Goal: Transaction & Acquisition: Purchase product/service

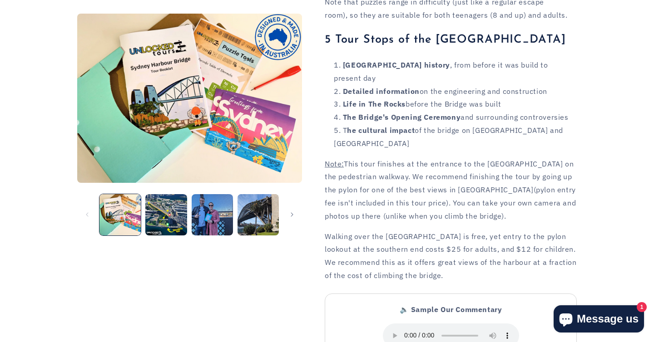
scroll to position [826, 0]
drag, startPoint x: 384, startPoint y: 209, endPoint x: 529, endPoint y: 218, distance: 145.1
click at [529, 230] on p "Walking over the Sydney Harbour Bridge is free, yet entry to the pylon lookout …" at bounding box center [451, 256] width 252 height 52
drag, startPoint x: 504, startPoint y: 213, endPoint x: 527, endPoint y: 246, distance: 40.1
click at [527, 246] on p "Walking over the Sydney Harbour Bridge is free, yet entry to the pylon lookout …" at bounding box center [451, 256] width 252 height 52
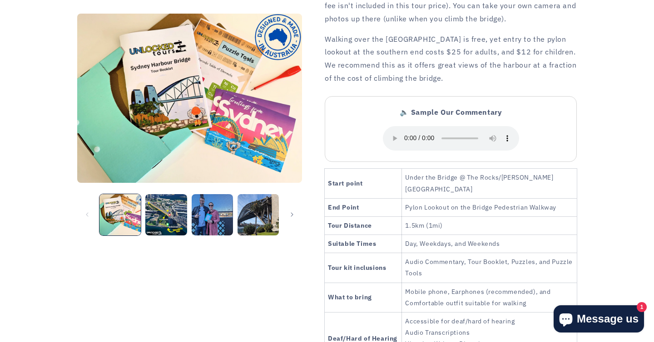
scroll to position [1027, 0]
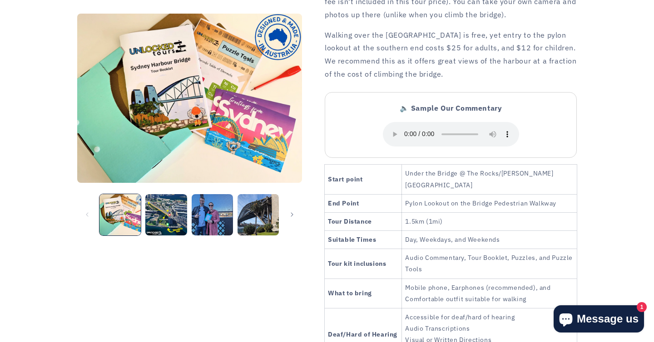
click at [516, 249] on td "Audio Commentary, Tour Booklet, Puzzles, and Puzzle Tools" at bounding box center [489, 264] width 175 height 30
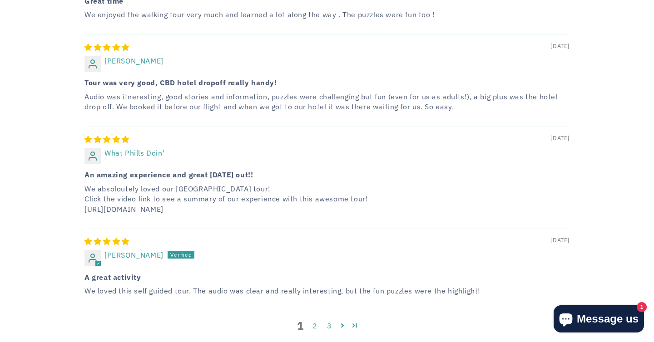
scroll to position [1788, 0]
click at [231, 183] on p "We absoloutely loved our Sydney Harbour Bridge tour! Click the video link to se…" at bounding box center [326, 198] width 485 height 30
drag, startPoint x: 274, startPoint y: 174, endPoint x: 77, endPoint y: 169, distance: 197.1
click at [77, 169] on div "**********" at bounding box center [326, 3] width 545 height 693
copy p "[URL][DOMAIN_NAME]"
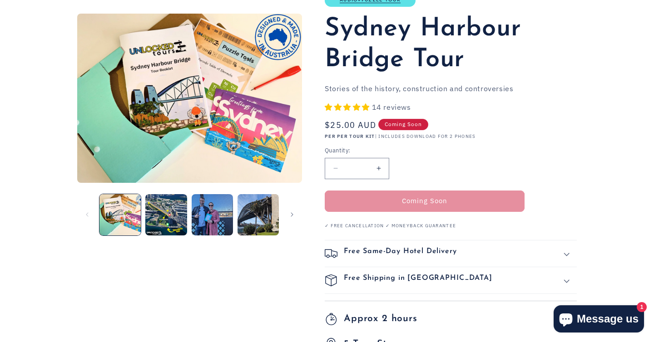
scroll to position [83, 0]
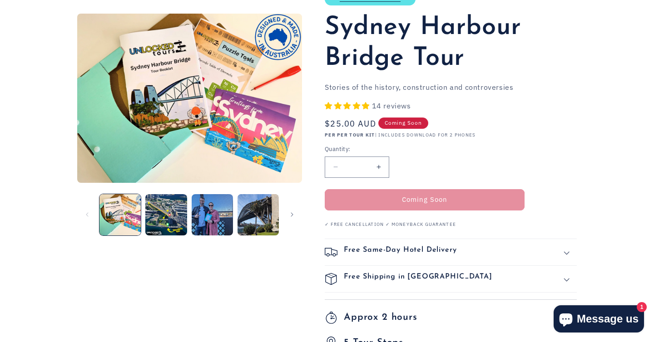
click at [371, 164] on button "Increase quantity for Sydney Harbour Bridge Tour" at bounding box center [378, 167] width 20 height 21
click at [339, 167] on button "Decrease quantity for Sydney Harbour Bridge Tour" at bounding box center [335, 167] width 20 height 21
type input "*"
click at [402, 128] on span "Coming Soon" at bounding box center [403, 123] width 50 height 11
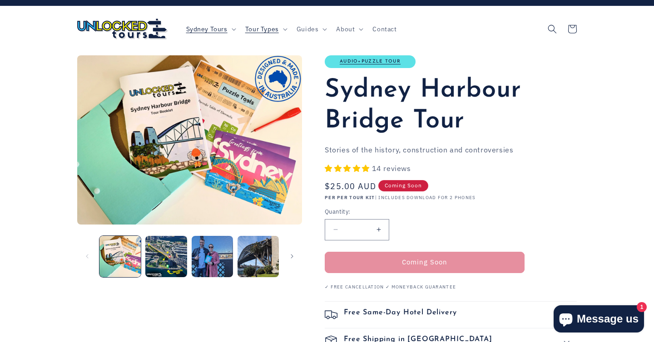
scroll to position [0, 0]
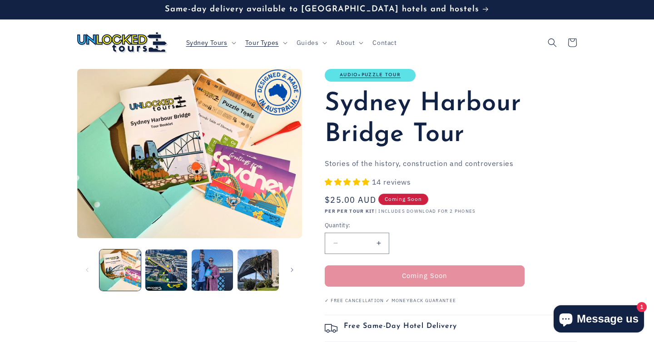
click at [406, 203] on span "Coming Soon" at bounding box center [403, 199] width 50 height 11
click at [406, 202] on span "Coming Soon" at bounding box center [403, 199] width 50 height 11
click at [410, 195] on span "Coming Soon" at bounding box center [403, 199] width 50 height 11
click at [393, 198] on span "Coming Soon" at bounding box center [403, 199] width 50 height 11
click at [418, 13] on span "Same-day delivery available to [GEOGRAPHIC_DATA] hotels and hostels" at bounding box center [322, 9] width 314 height 9
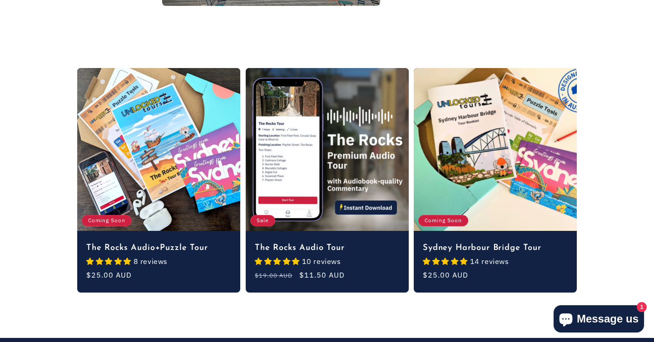
scroll to position [783, 0]
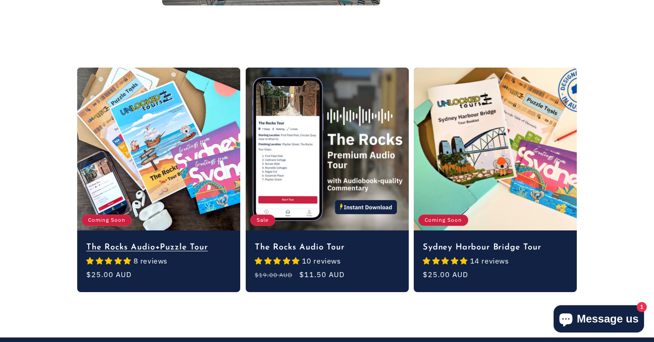
click at [167, 243] on link "The Rocks Audio+Puzzle Tour" at bounding box center [158, 248] width 145 height 10
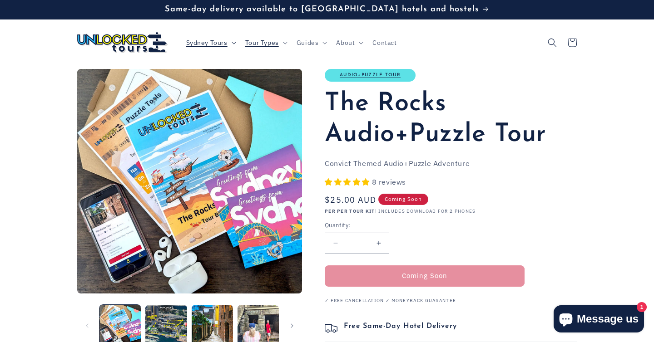
click at [217, 45] on span "Sydney Tours" at bounding box center [206, 43] width 41 height 8
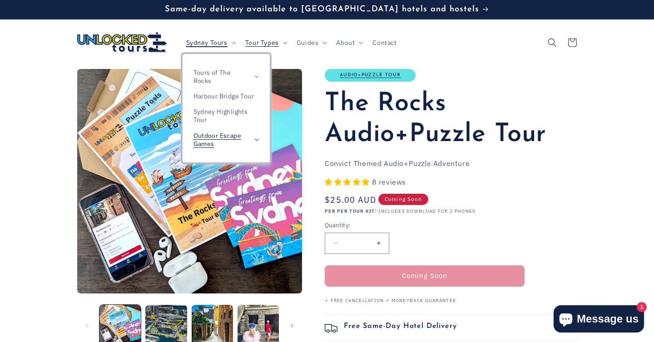
click at [242, 140] on span "Outdoor Escape Games" at bounding box center [221, 140] width 56 height 16
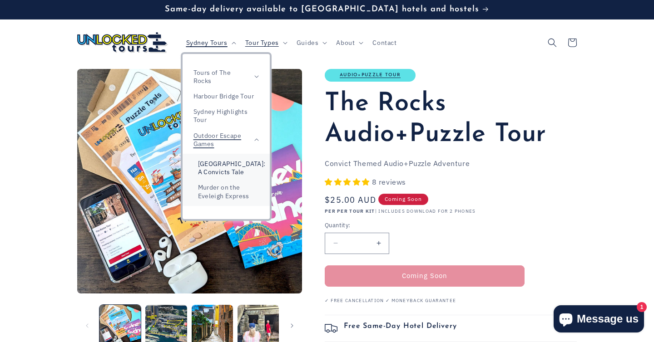
click at [234, 168] on link "[GEOGRAPHIC_DATA]: A Convicts Tale" at bounding box center [226, 168] width 87 height 24
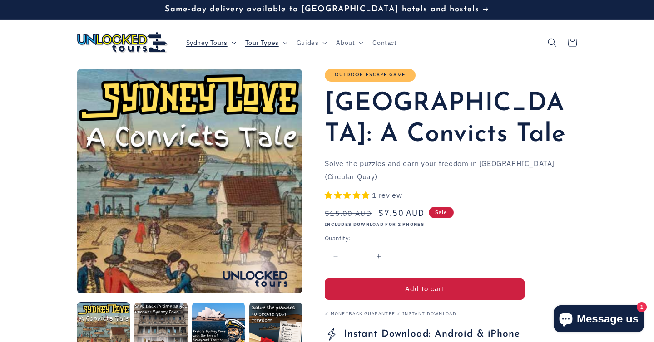
click at [222, 42] on span "Sydney Tours" at bounding box center [206, 43] width 41 height 8
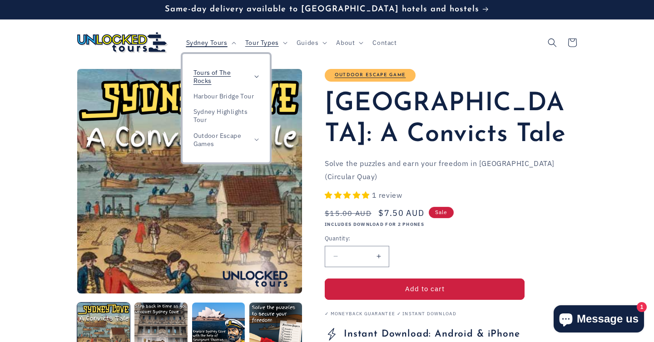
click at [223, 71] on span "Tours of The Rocks" at bounding box center [221, 77] width 56 height 16
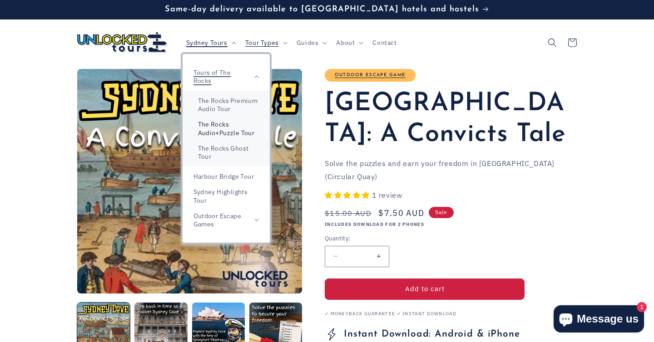
click at [245, 128] on link "The Rocks Audio+Puzzle Tour" at bounding box center [226, 129] width 87 height 24
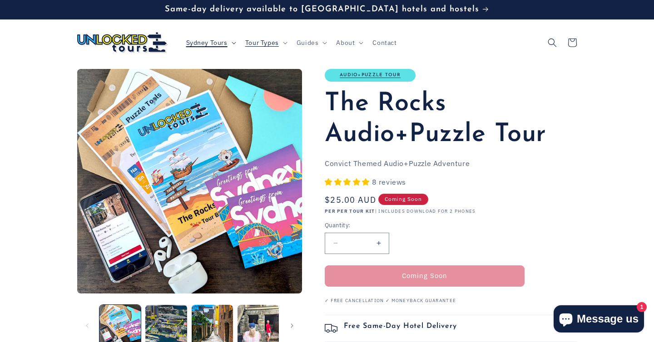
click at [210, 41] on span "Sydney Tours" at bounding box center [206, 43] width 41 height 8
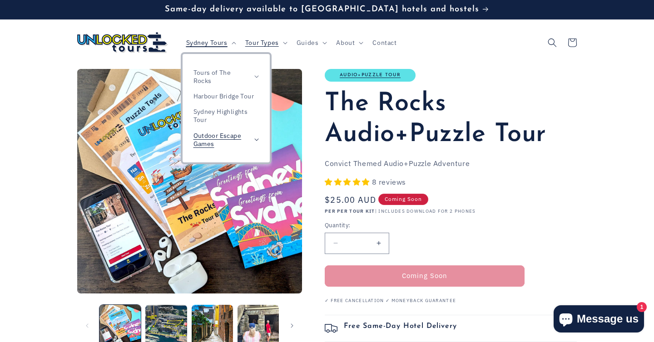
click at [228, 140] on span "Outdoor Escape Games" at bounding box center [221, 140] width 56 height 16
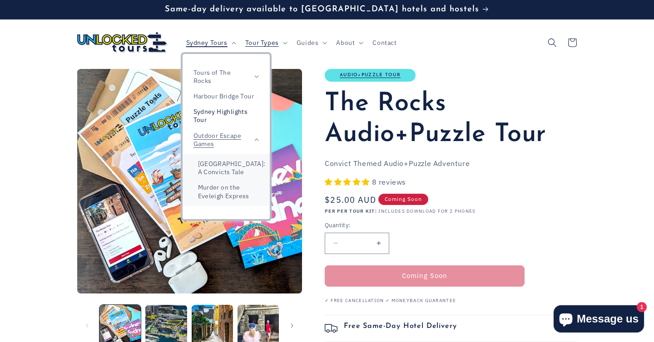
click at [239, 114] on link "Sydney Highlights Tour" at bounding box center [226, 116] width 87 height 24
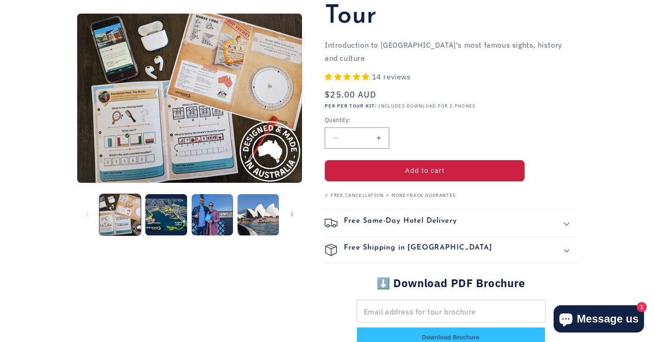
scroll to position [130, 0]
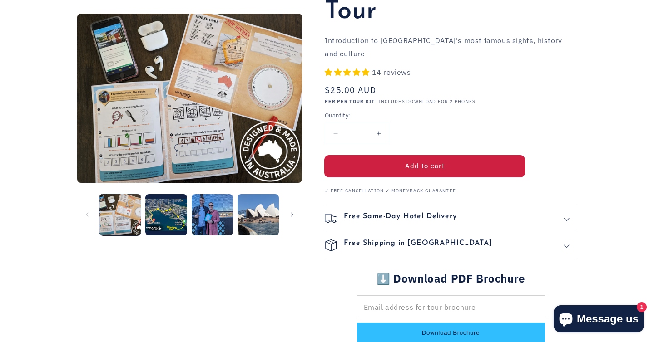
click at [457, 156] on button "Add to cart" at bounding box center [425, 166] width 200 height 21
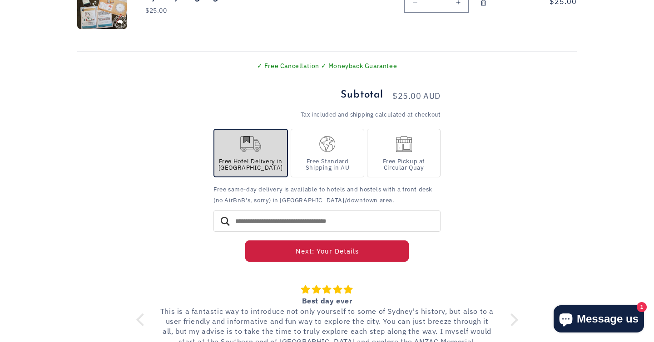
scroll to position [173, 0]
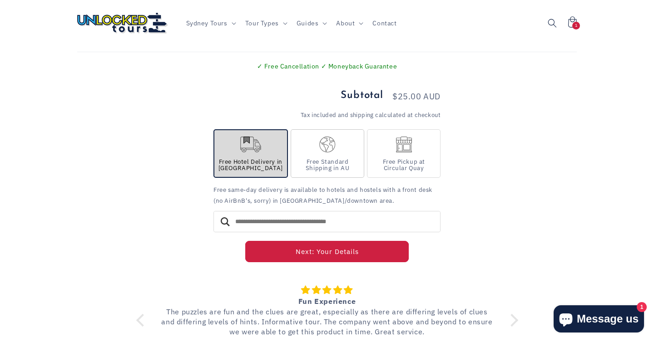
click at [335, 170] on div "Free Standard Shipping in AU" at bounding box center [327, 165] width 60 height 12
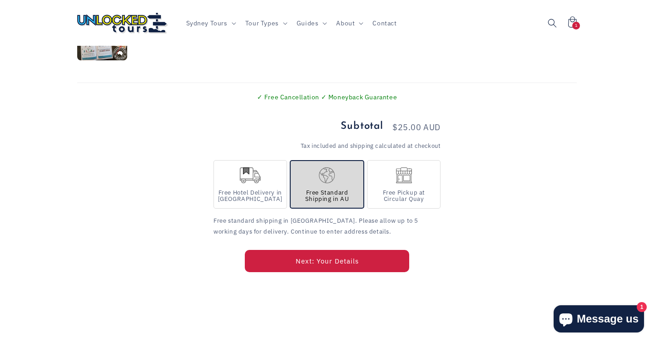
scroll to position [141, 0]
click at [358, 256] on button "Next: Your Details" at bounding box center [326, 262] width 163 height 21
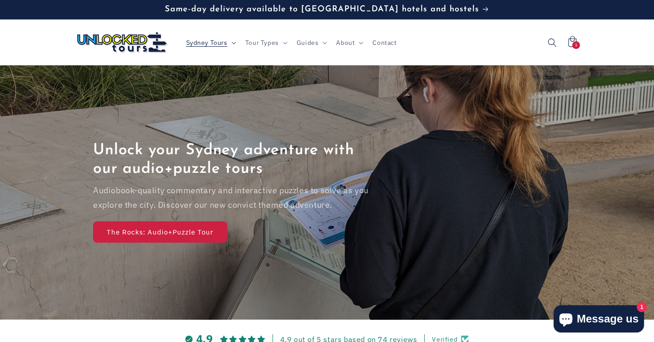
click at [209, 45] on span "Sydney Tours" at bounding box center [206, 43] width 41 height 8
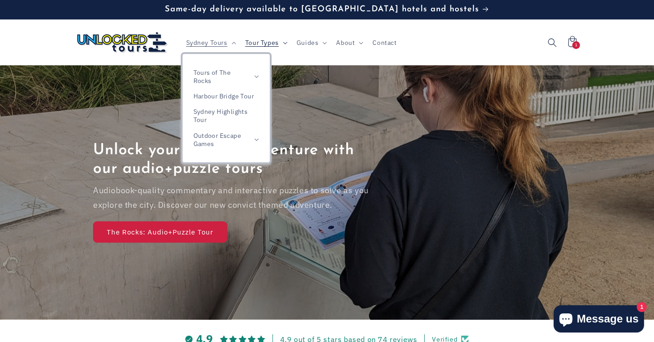
click at [265, 46] on span "Tour Types" at bounding box center [262, 43] width 34 height 8
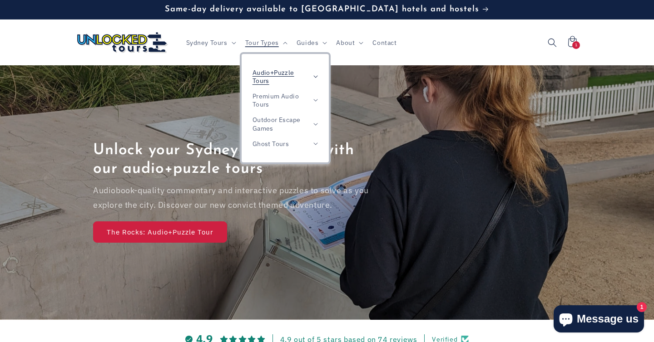
click at [276, 81] on span "Audio+Puzzle Tours" at bounding box center [280, 77] width 56 height 16
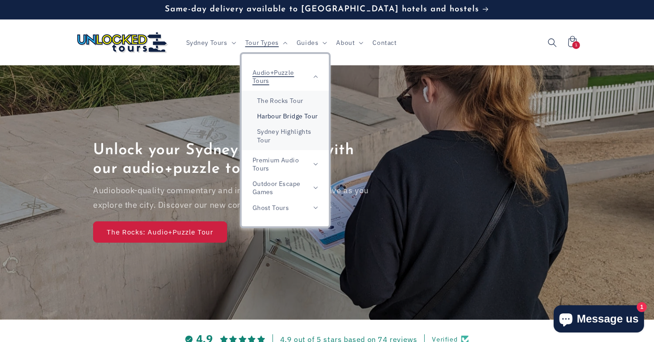
click at [297, 123] on link "Harbour Bridge Tour" at bounding box center [285, 116] width 87 height 15
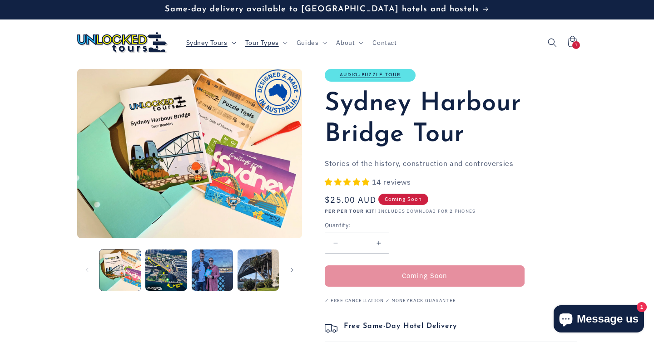
click at [217, 45] on span "Sydney Tours" at bounding box center [206, 43] width 41 height 8
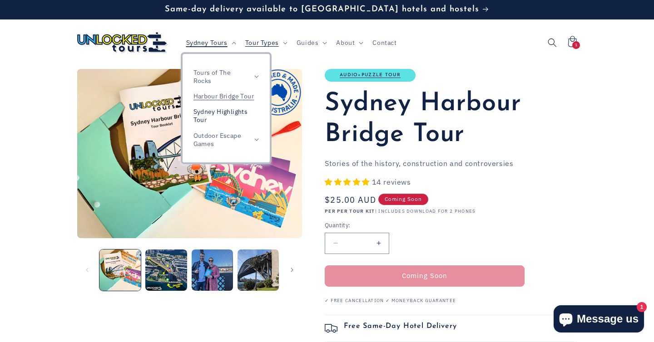
click at [242, 114] on link "Sydney Highlights Tour" at bounding box center [226, 116] width 87 height 24
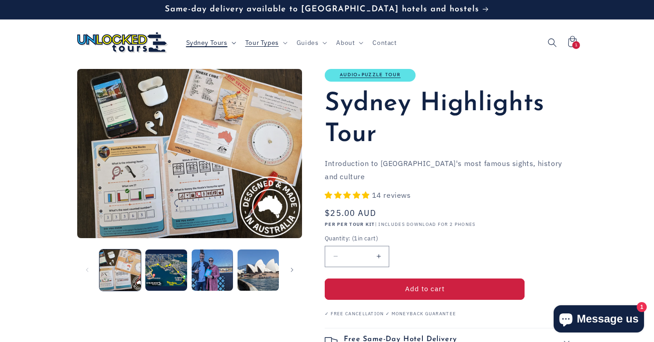
click at [199, 38] on summary "Sydney Tours" at bounding box center [210, 42] width 59 height 19
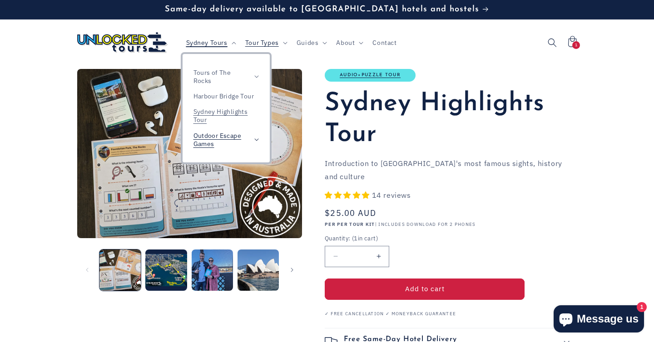
click at [224, 150] on summary "Outdoor Escape Games" at bounding box center [226, 140] width 87 height 24
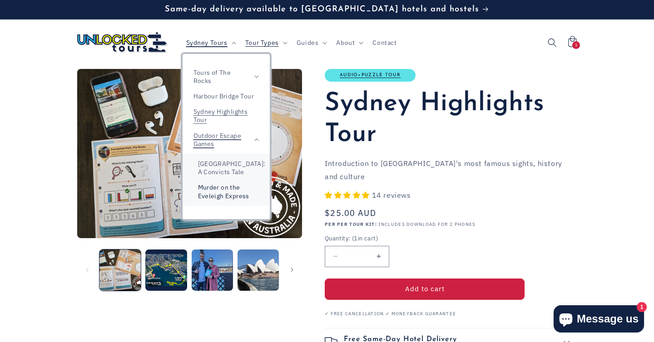
click at [241, 200] on link "Murder on the Eveleigh Express" at bounding box center [226, 192] width 87 height 24
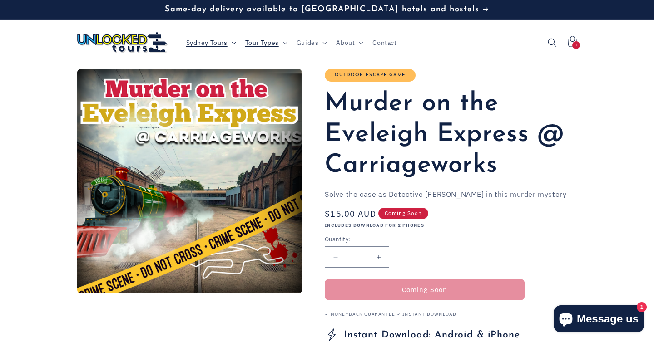
click at [214, 42] on span "Sydney Tours" at bounding box center [206, 43] width 41 height 8
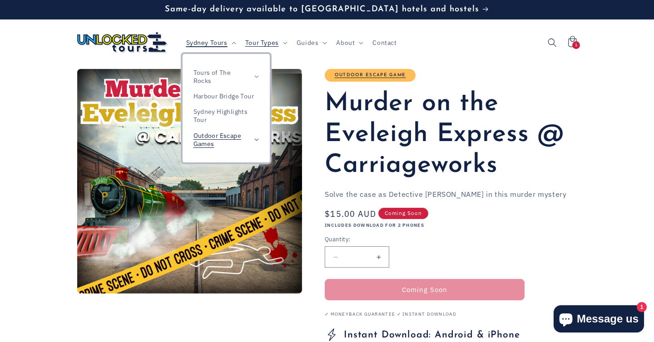
click at [234, 135] on span "Outdoor Escape Games" at bounding box center [221, 140] width 56 height 16
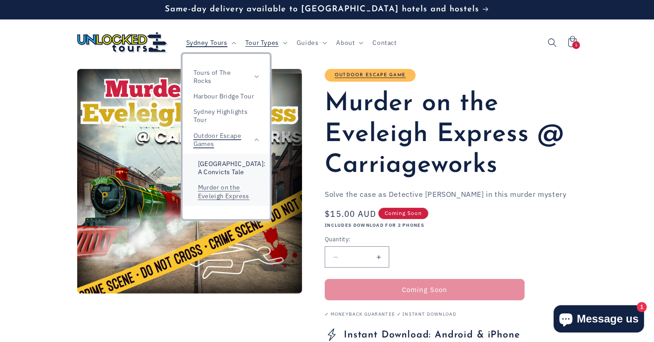
click at [237, 163] on link "[GEOGRAPHIC_DATA]: A Convicts Tale" at bounding box center [226, 168] width 87 height 24
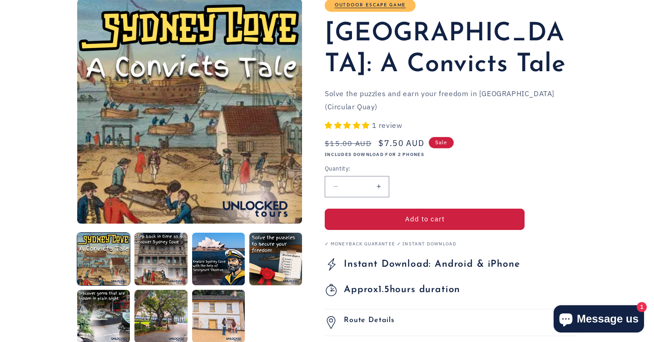
scroll to position [74, 0]
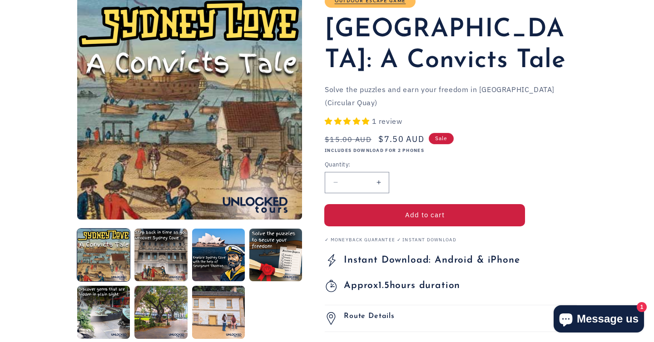
click at [437, 217] on button "Add to cart" at bounding box center [425, 215] width 200 height 21
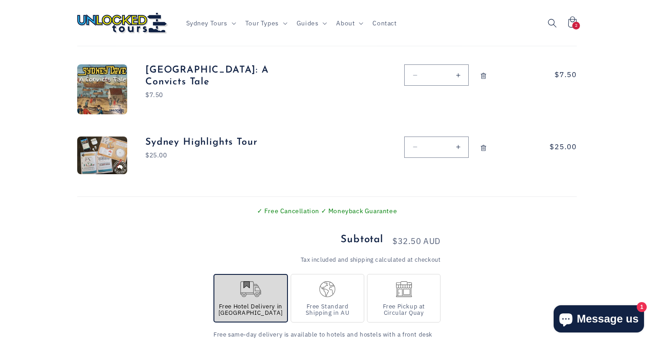
scroll to position [99, 0]
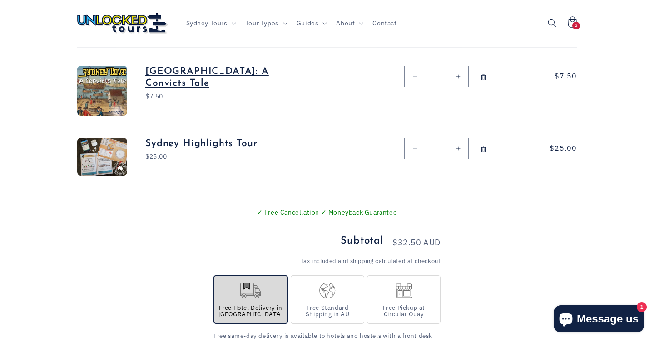
click at [216, 77] on link "[GEOGRAPHIC_DATA]: A Convicts Tale" at bounding box center [213, 77] width 136 height 23
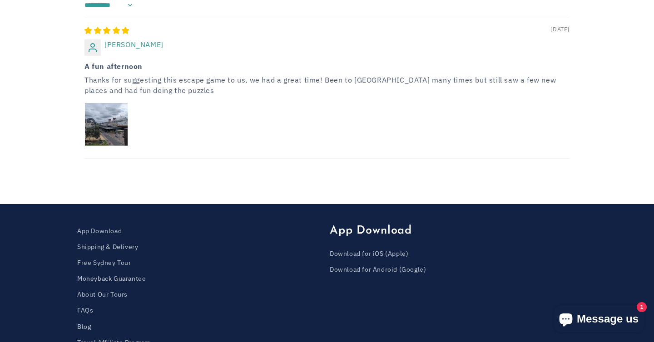
scroll to position [1107, 0]
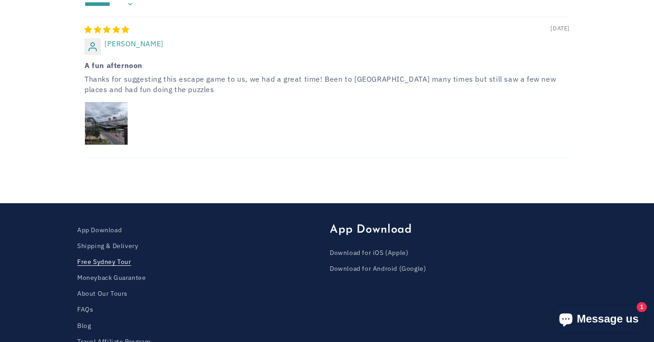
click at [111, 254] on link "Free Sydney Tour" at bounding box center [104, 262] width 54 height 16
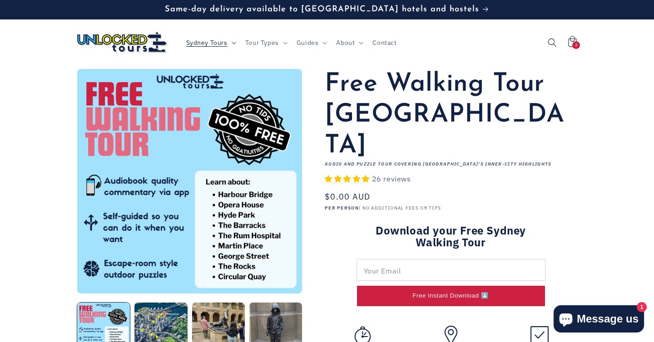
click at [221, 38] on summary "Sydney Tours" at bounding box center [210, 42] width 59 height 19
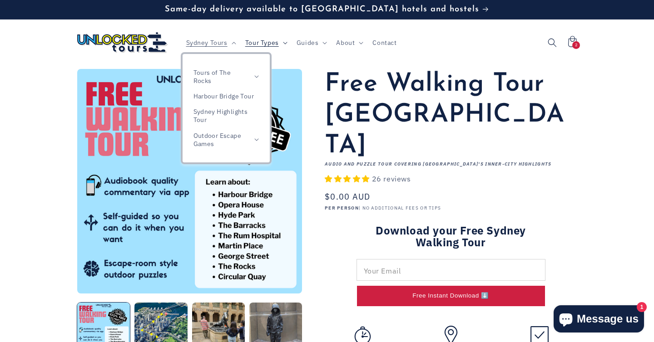
click at [270, 41] on span "Tour Types" at bounding box center [262, 43] width 34 height 8
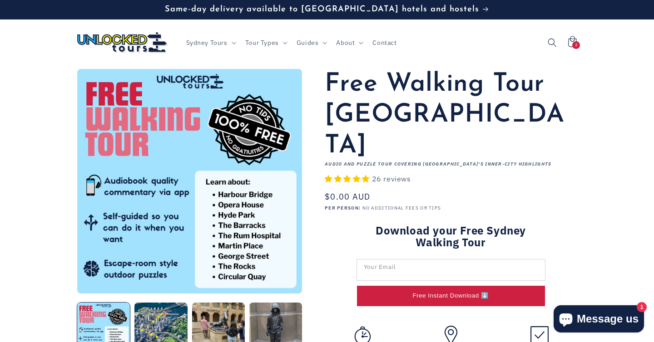
click at [409, 260] on input "Download your Free Sydney Walking Tour" at bounding box center [451, 270] width 188 height 21
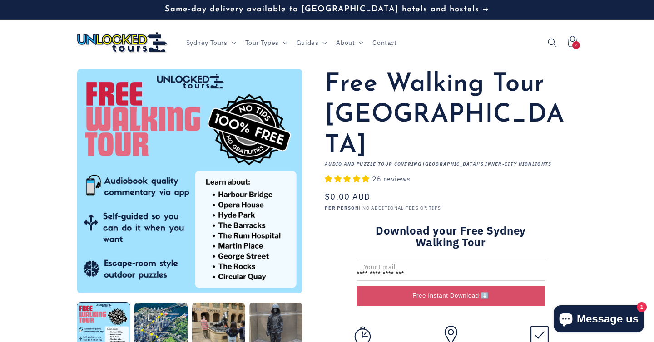
type input "**********"
click at [460, 286] on button "Free Instant Download ⬇️" at bounding box center [451, 296] width 188 height 20
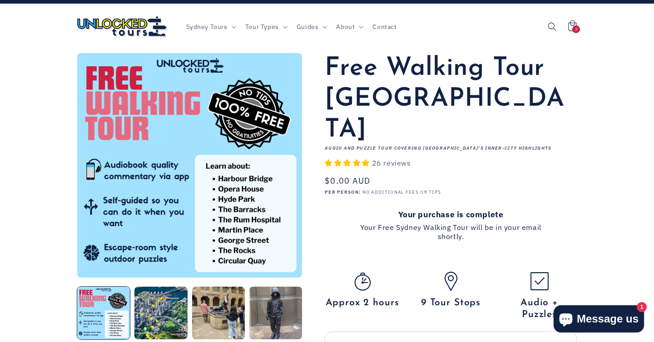
scroll to position [16, 0]
click at [256, 25] on span "Tour Types" at bounding box center [262, 27] width 34 height 8
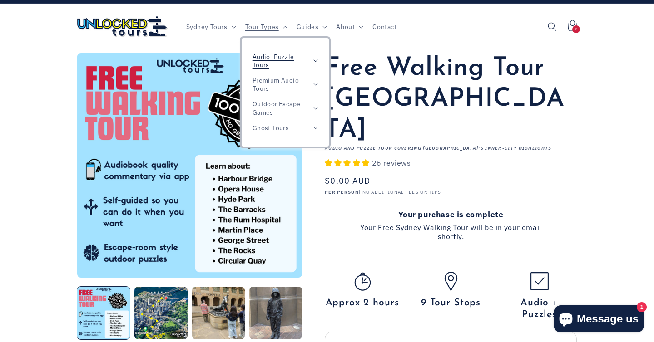
click at [294, 61] on span "Audio+Puzzle Tours" at bounding box center [280, 61] width 56 height 16
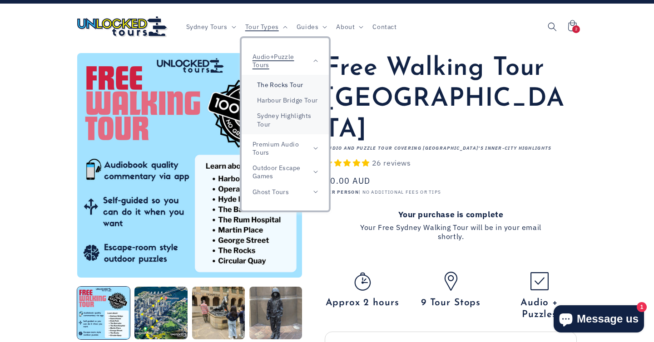
click at [308, 81] on link "The Rocks Tour" at bounding box center [285, 84] width 87 height 15
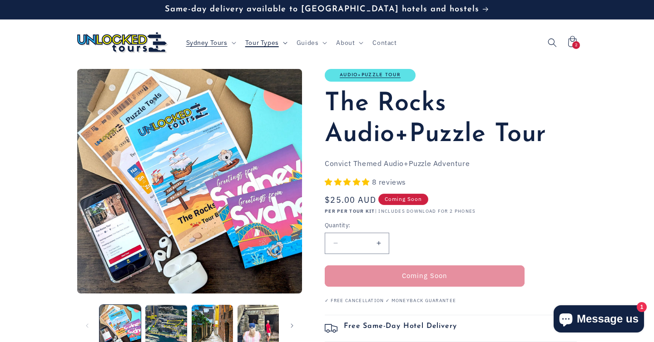
click at [271, 40] on span "Tour Types" at bounding box center [262, 43] width 34 height 8
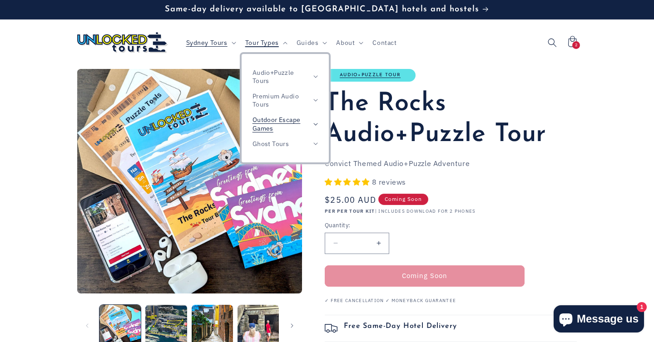
click at [317, 125] on icon at bounding box center [315, 124] width 5 height 3
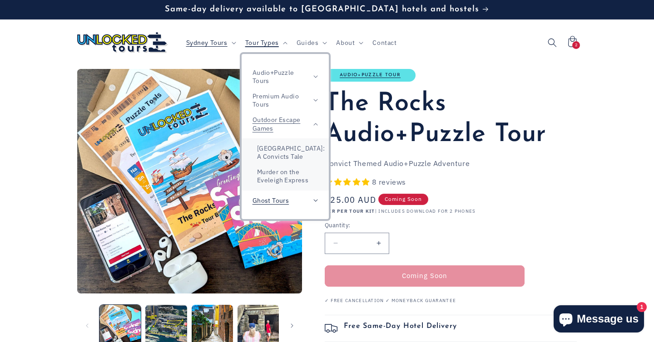
click at [314, 202] on summary "Ghost Tours" at bounding box center [285, 200] width 87 height 15
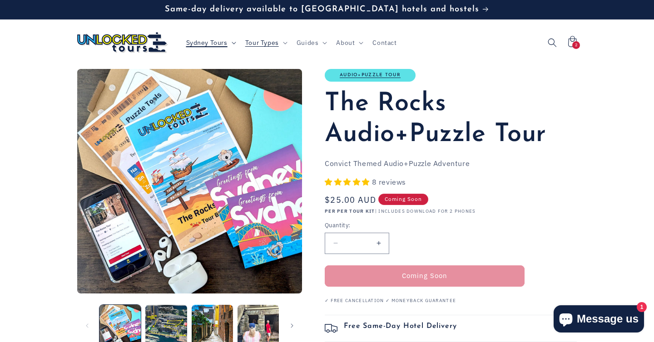
click at [216, 41] on span "Sydney Tours" at bounding box center [206, 43] width 41 height 8
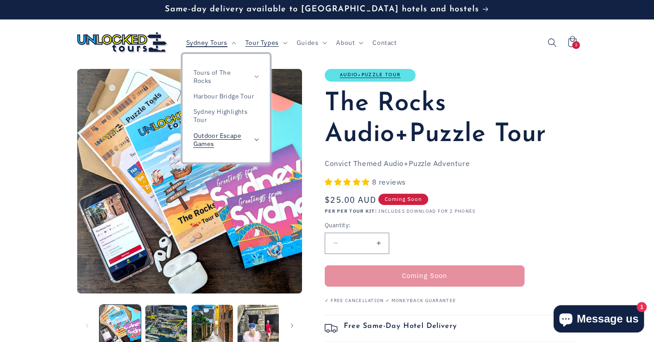
click at [252, 144] on summary "Outdoor Escape Games" at bounding box center [226, 140] width 87 height 24
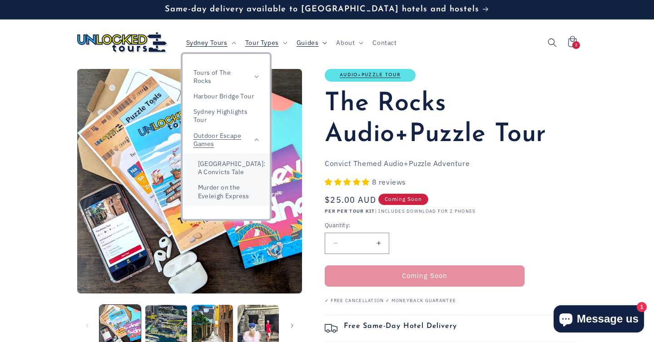
click at [317, 46] on summary "Guides" at bounding box center [311, 42] width 40 height 19
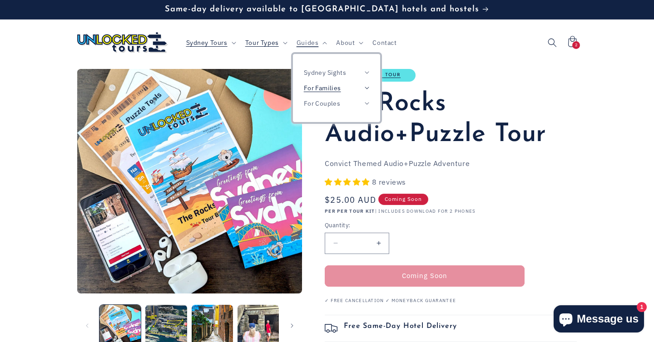
click at [348, 91] on summary "For Families" at bounding box center [336, 87] width 87 height 15
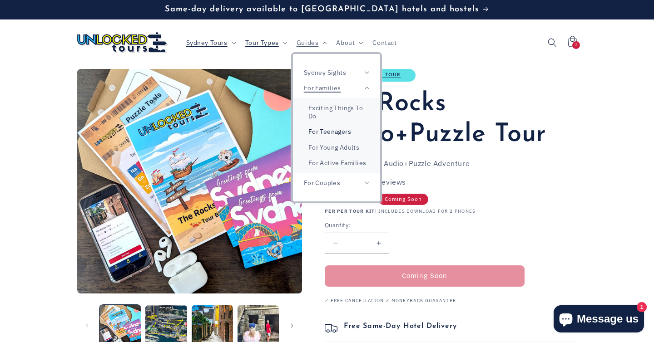
click at [361, 130] on link "For Teenagers" at bounding box center [336, 131] width 87 height 15
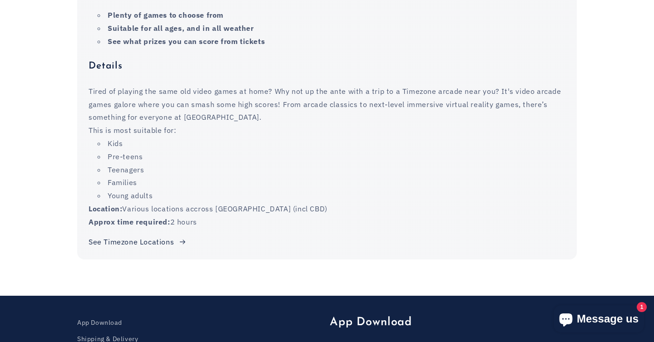
scroll to position [8543, 0]
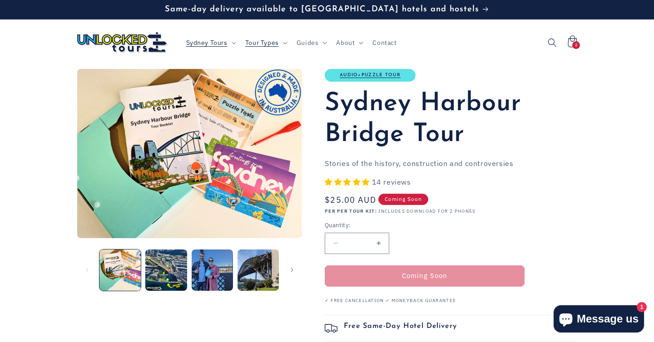
click at [571, 40] on icon at bounding box center [572, 41] width 9 height 12
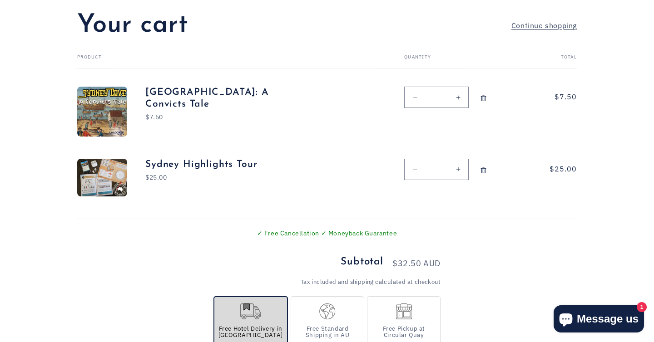
scroll to position [111, 0]
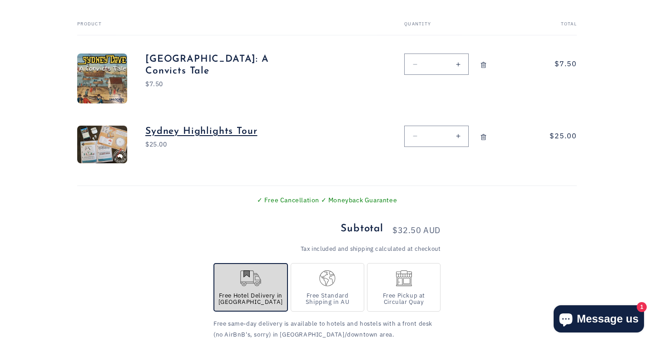
click at [231, 130] on link "Sydney Highlights Tour" at bounding box center [213, 132] width 136 height 12
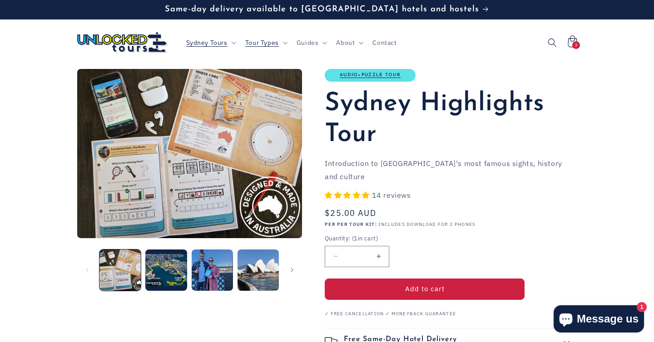
click at [572, 41] on icon at bounding box center [571, 42] width 21 height 21
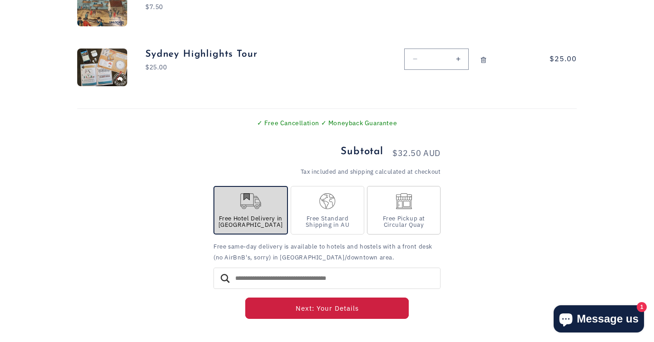
scroll to position [191, 0]
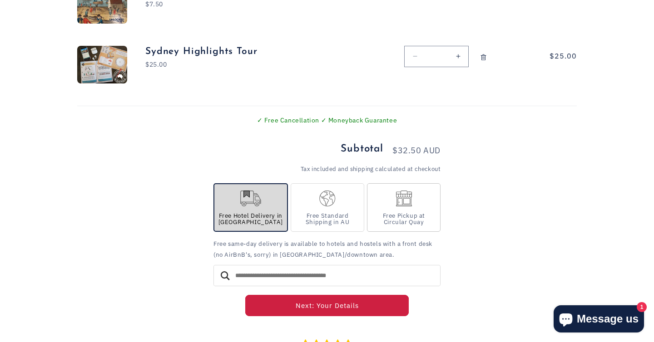
click at [395, 204] on div "Free Pickup at Circular Quay" at bounding box center [404, 207] width 74 height 49
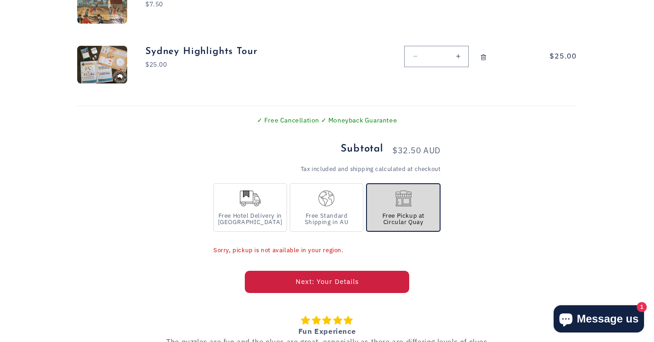
click at [363, 289] on button "Next: Your Details" at bounding box center [326, 282] width 163 height 21
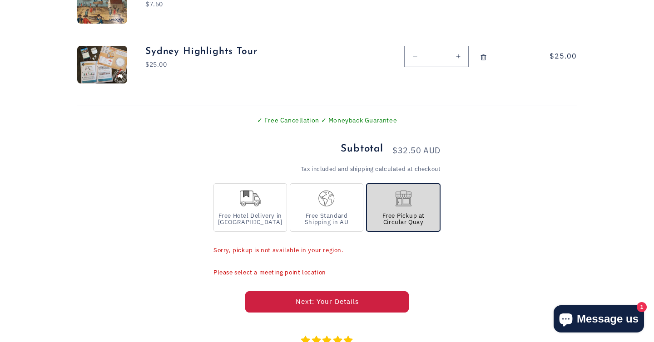
click at [429, 212] on div "Free Pickup at Circular Quay" at bounding box center [403, 207] width 74 height 49
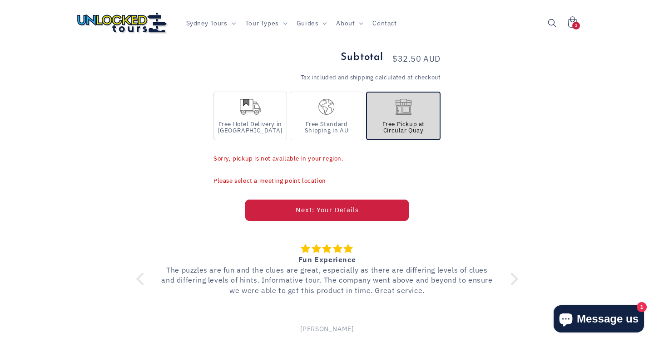
scroll to position [282, 0]
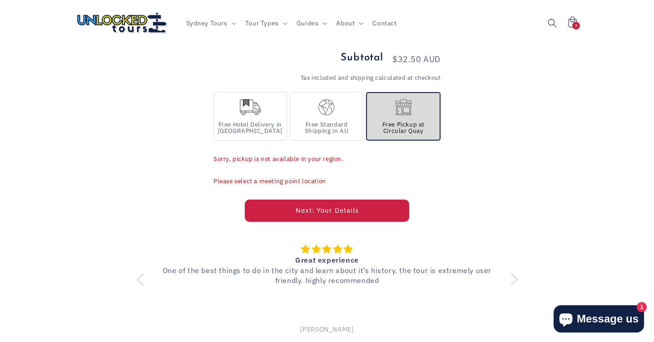
click at [351, 211] on button "Next: Your Details" at bounding box center [326, 210] width 163 height 21
click at [357, 215] on button "Next: Your Details" at bounding box center [326, 210] width 163 height 21
click div "Free Standard Shipping in AU"
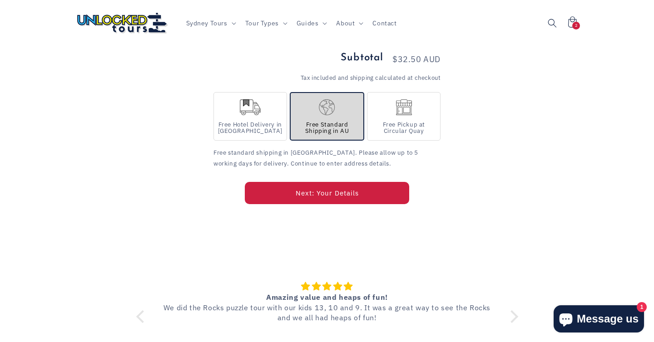
click button "Next: Your Details"
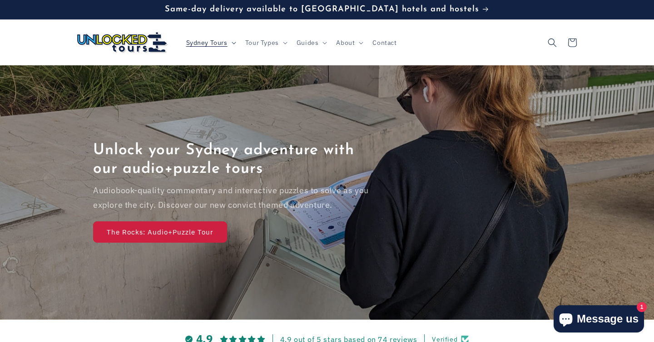
click at [212, 42] on span "Sydney Tours" at bounding box center [206, 43] width 41 height 8
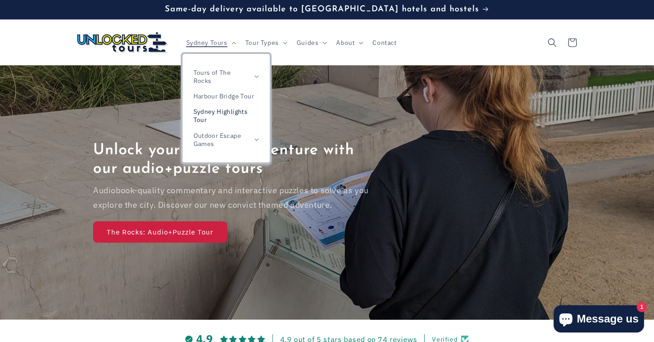
click at [237, 118] on link "Sydney Highlights Tour" at bounding box center [226, 116] width 87 height 24
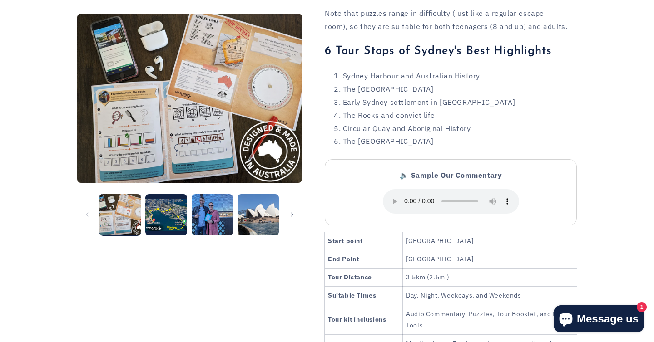
scroll to position [996, 0]
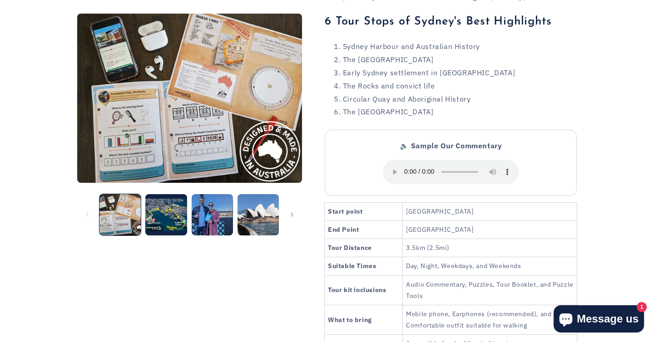
drag, startPoint x: 522, startPoint y: 160, endPoint x: 410, endPoint y: 162, distance: 112.2
click at [410, 203] on td "[GEOGRAPHIC_DATA]" at bounding box center [490, 212] width 174 height 18
copy td "[GEOGRAPHIC_DATA]"
